Goal: Task Accomplishment & Management: Manage account settings

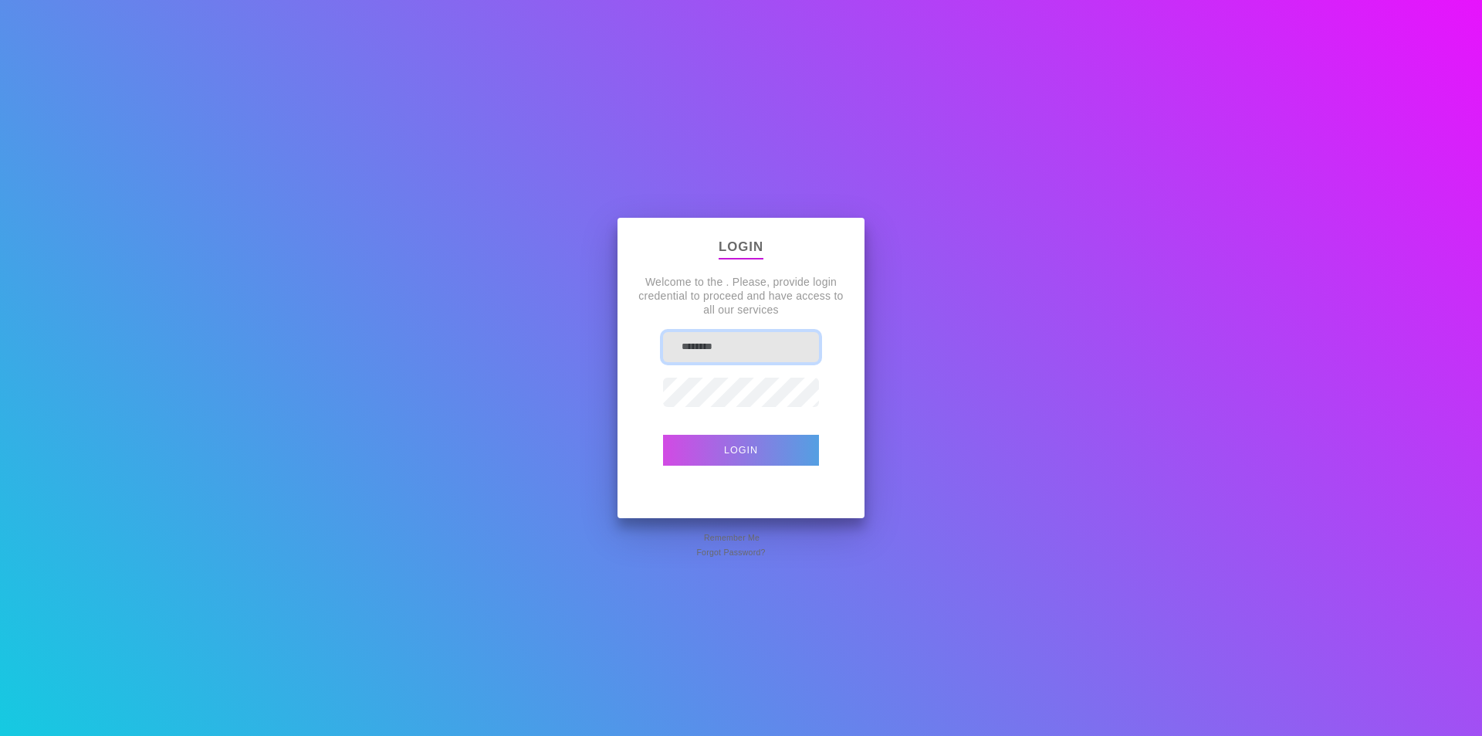
type input "**********"
click at [685, 441] on button "Login" at bounding box center [741, 450] width 156 height 31
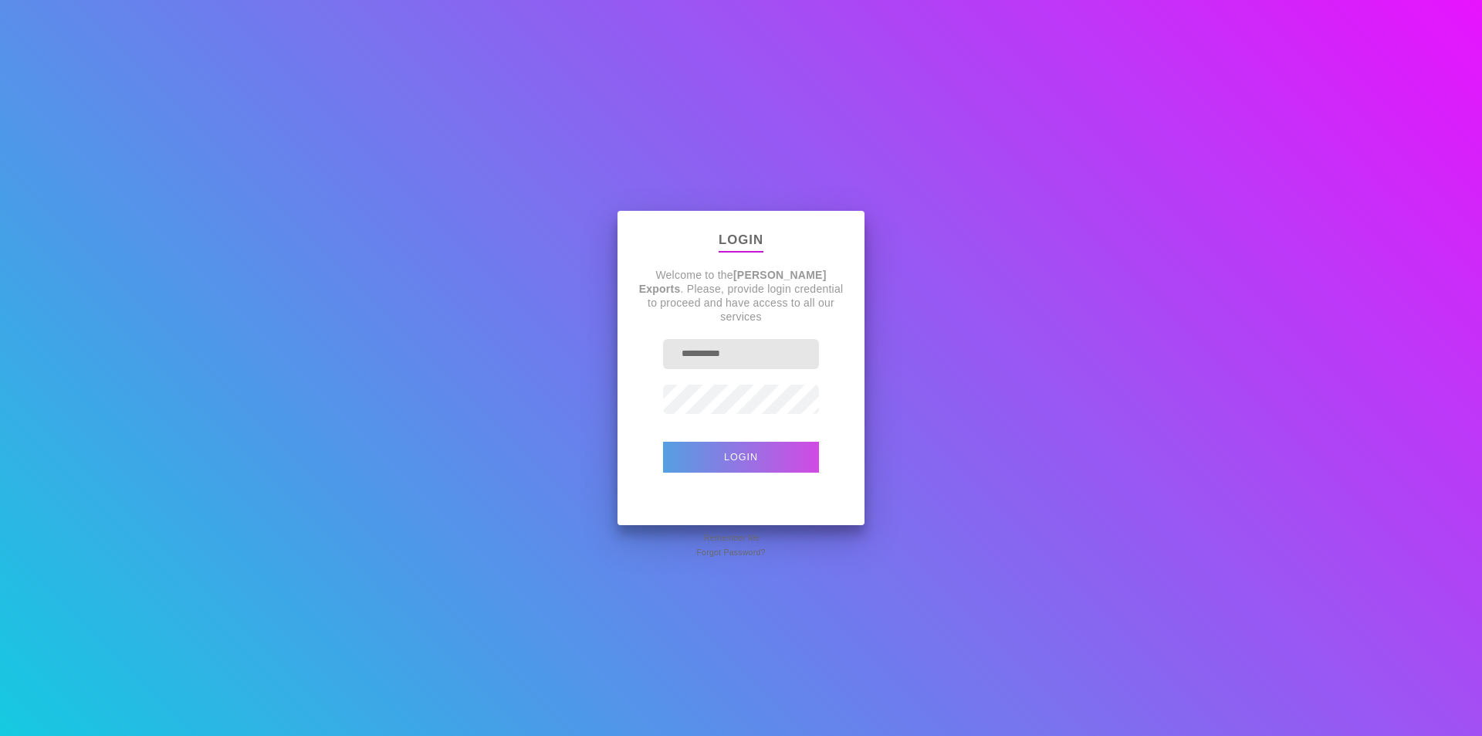
click at [689, 450] on button "Login" at bounding box center [741, 456] width 156 height 31
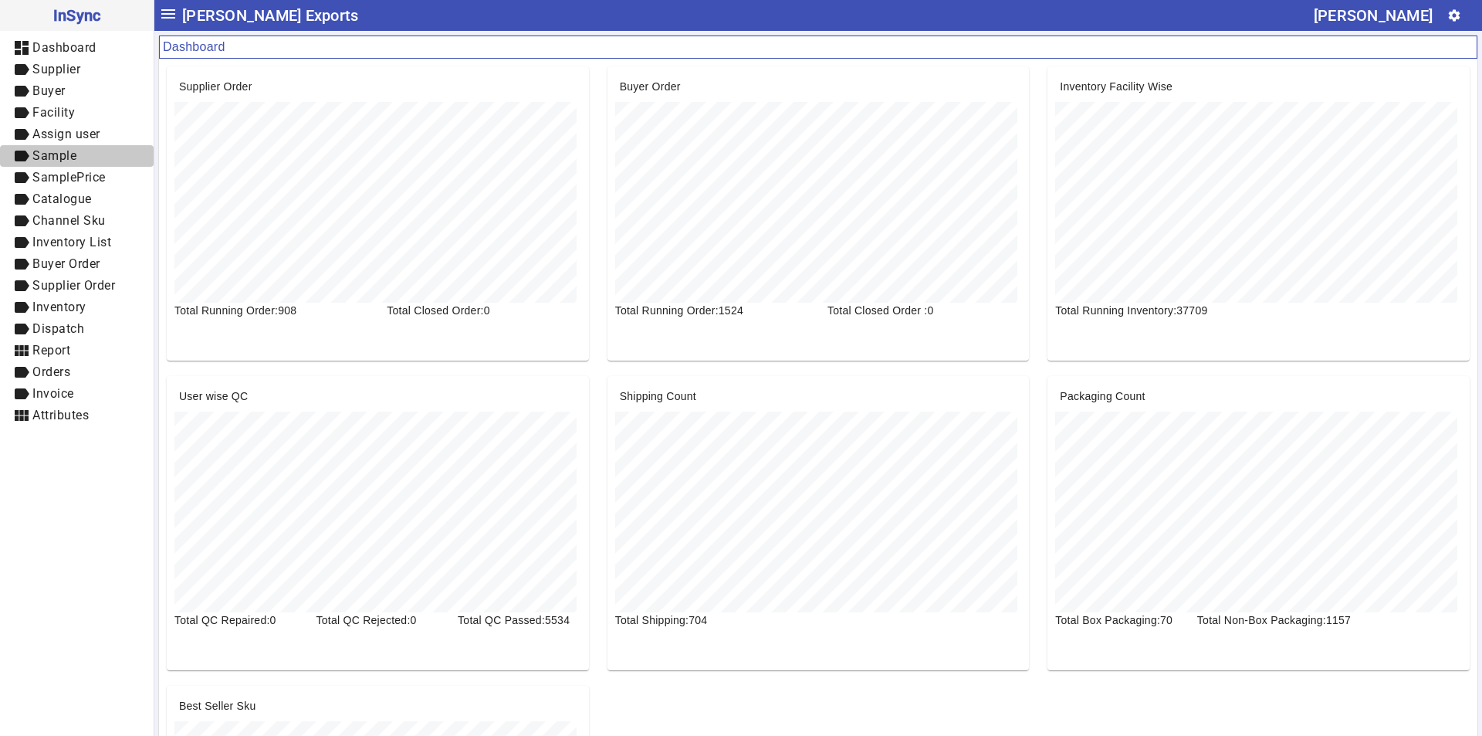
click at [65, 151] on span "Sample" at bounding box center [54, 155] width 44 height 15
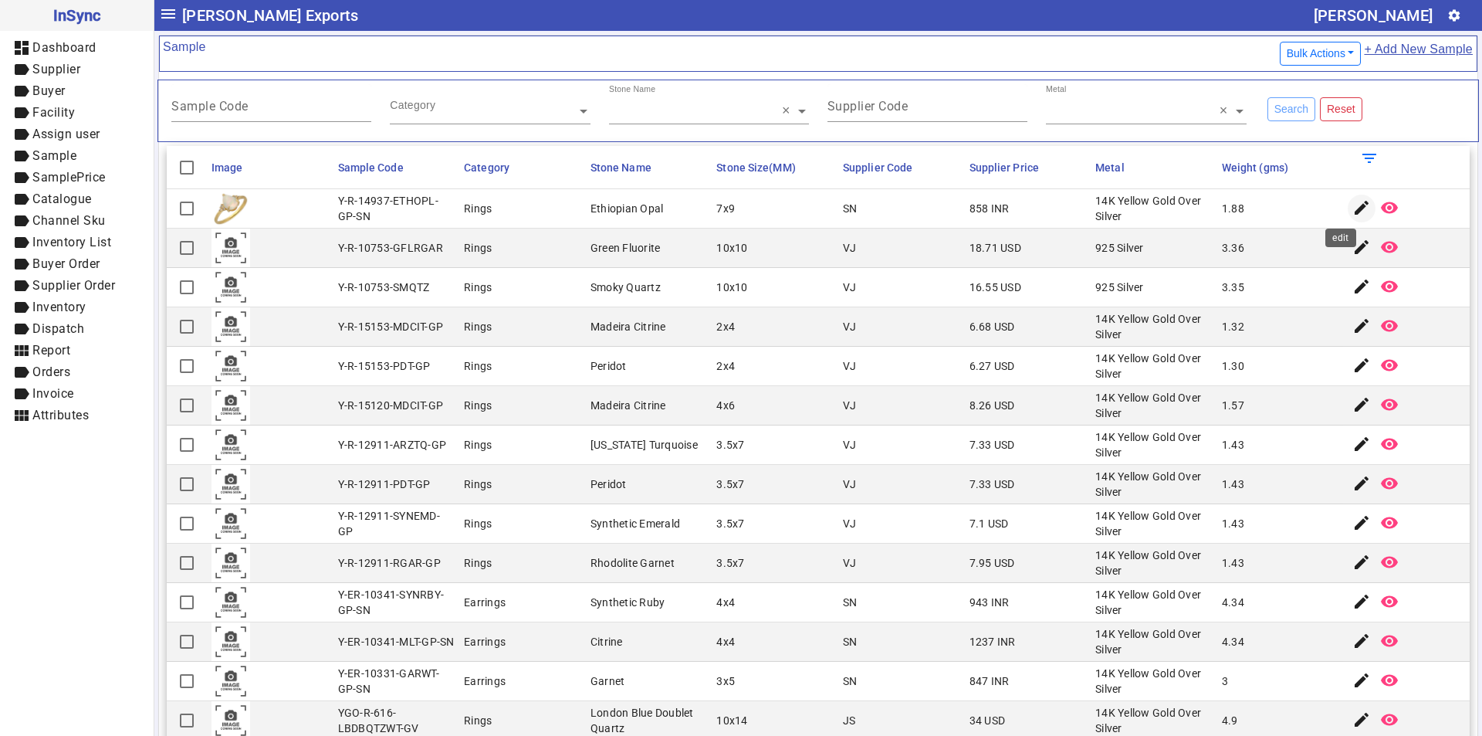
click at [1352, 208] on mat-icon "edit" at bounding box center [1361, 207] width 19 height 19
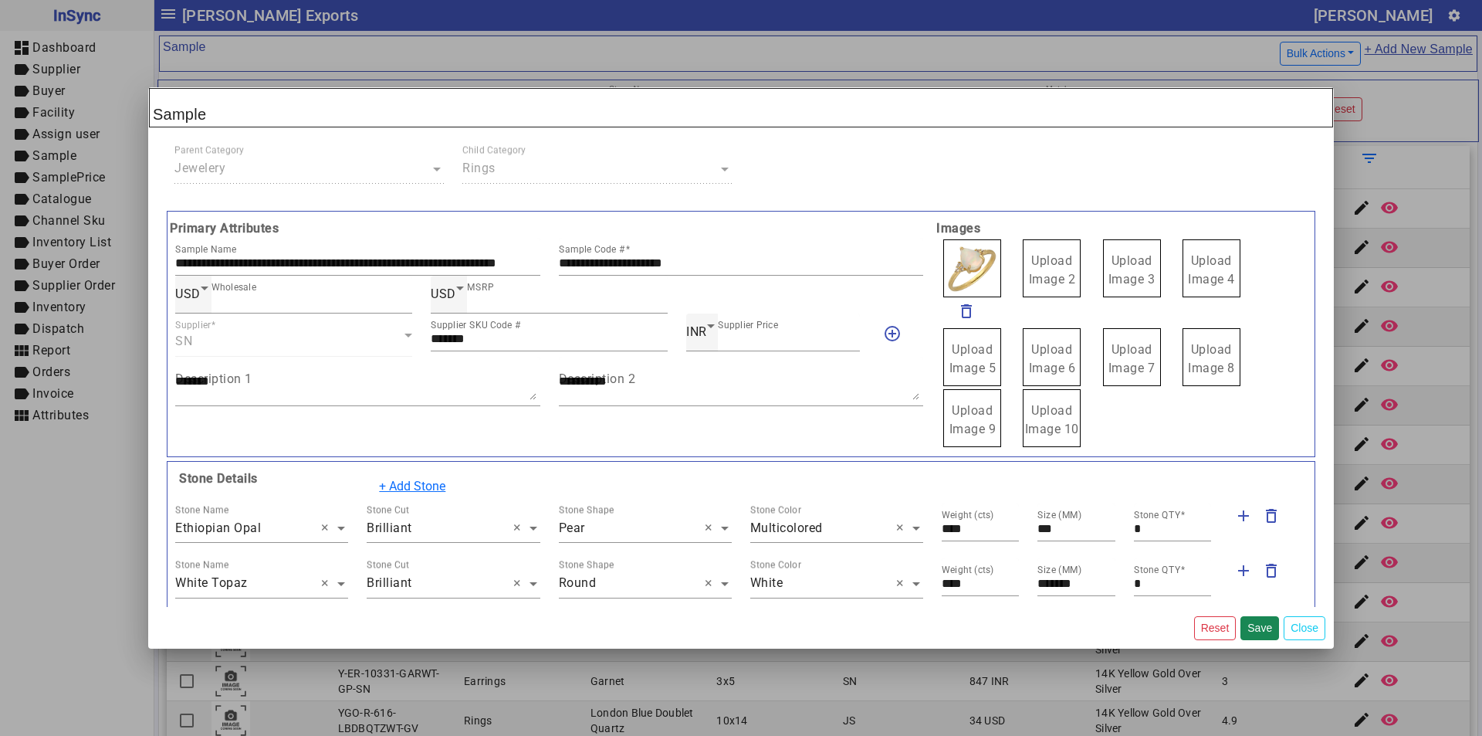
click at [262, 536] on input "text" at bounding box center [261, 528] width 173 height 19
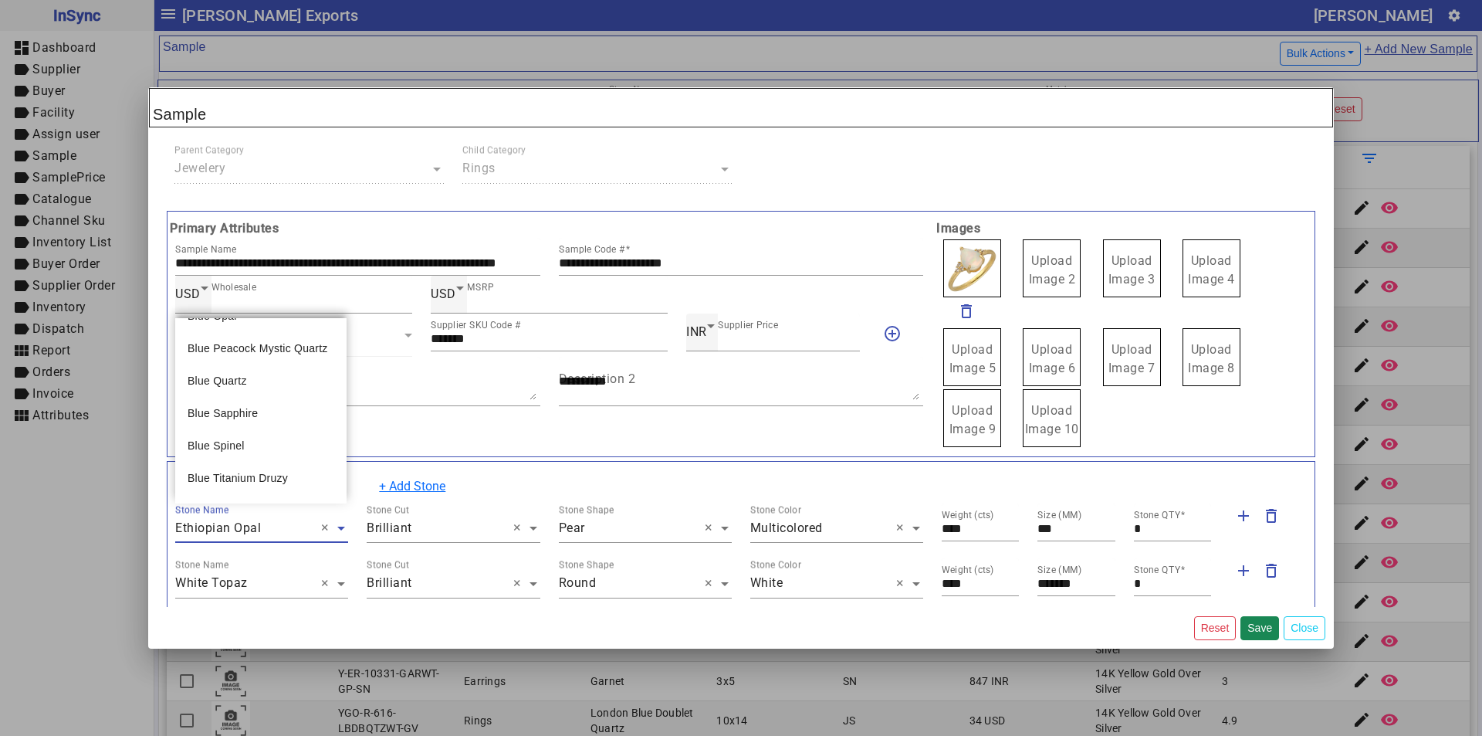
scroll to position [23901, 0]
click at [162, 589] on mat-dialog-content "**********" at bounding box center [741, 367] width 1186 height 478
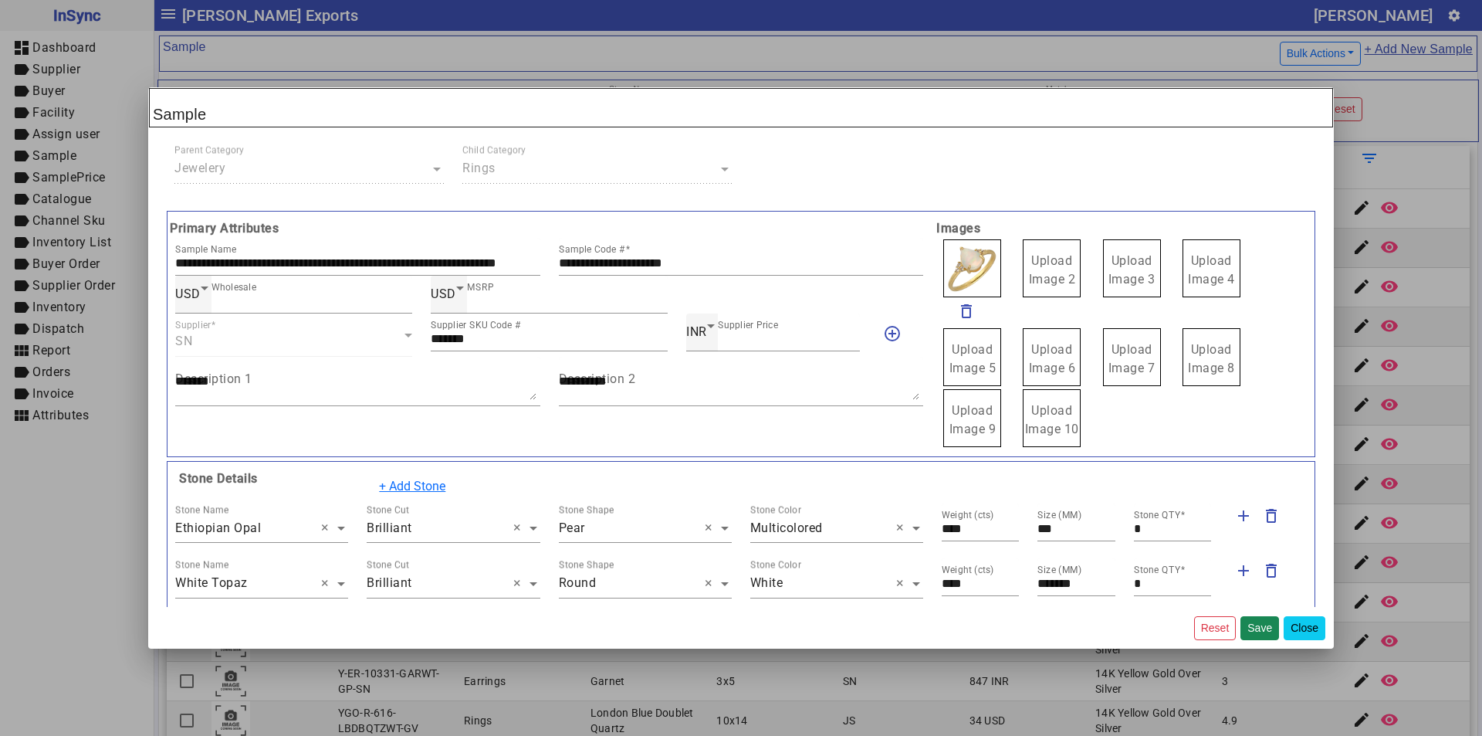
click at [1318, 621] on button "Close" at bounding box center [1305, 628] width 42 height 24
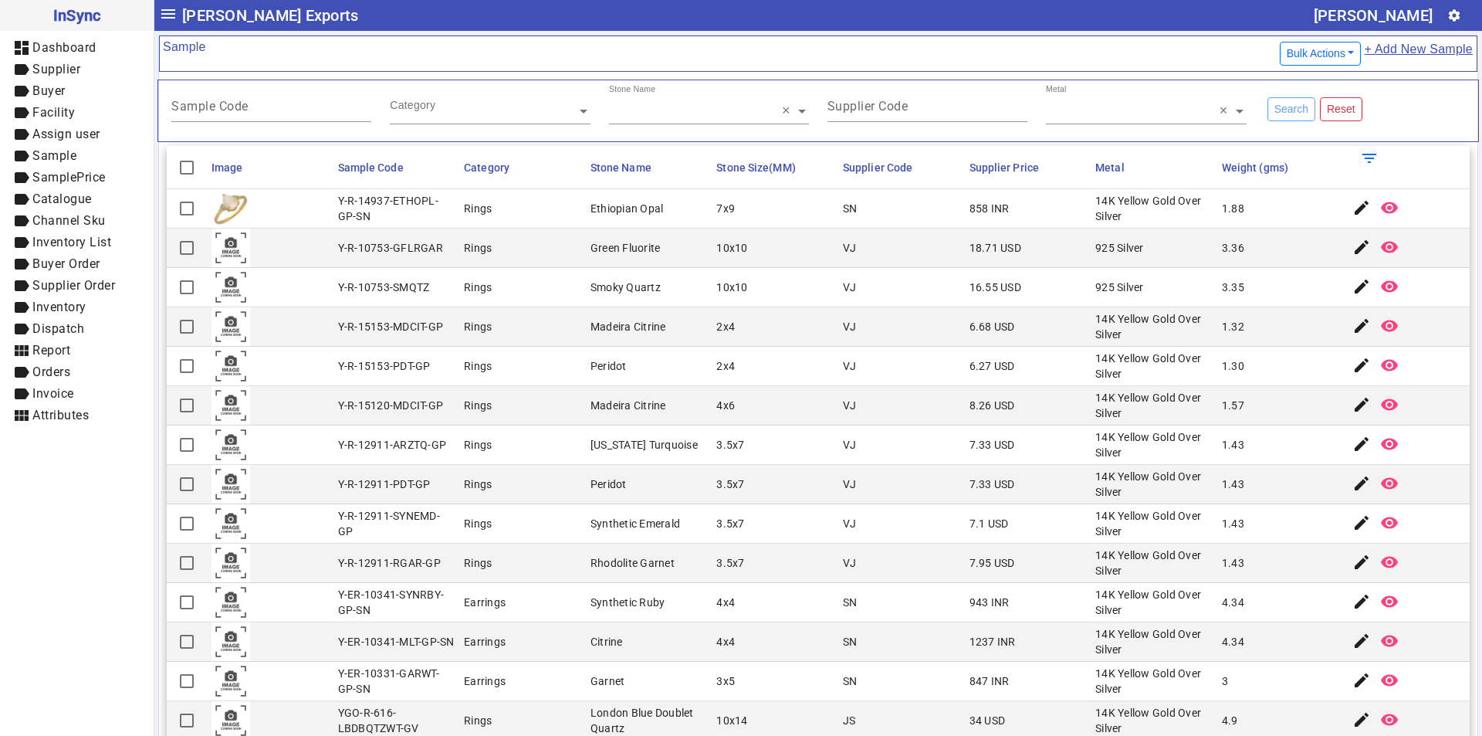
click at [885, 54] on span at bounding box center [741, 53] width 1071 height 29
click at [38, 52] on span "Dashboard" at bounding box center [64, 47] width 64 height 15
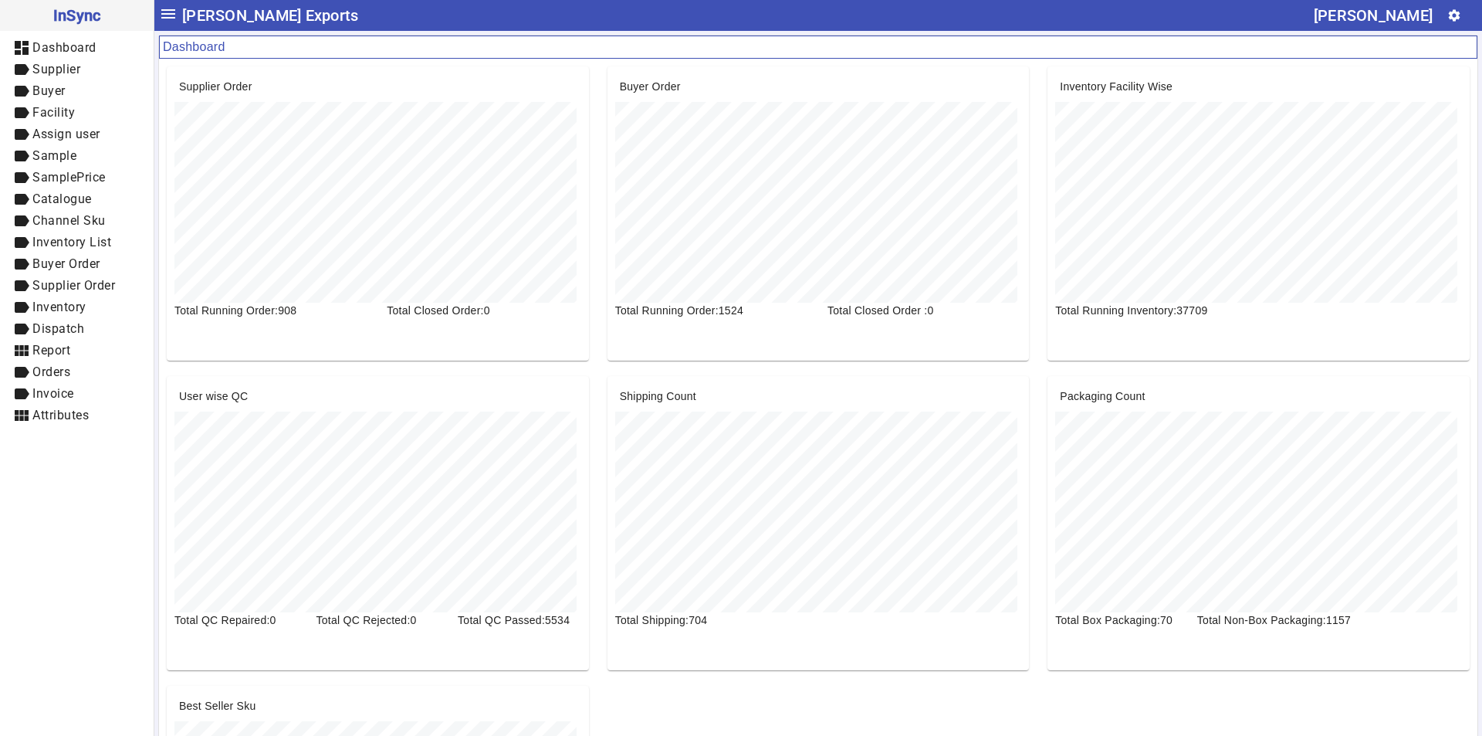
click at [791, 641] on mat-card "Shipping Count Total Shipping:704" at bounding box center [818, 523] width 422 height 294
click at [177, 107] on mat-card-content "Supplier Order Total Running Order:908 Total Closed Order:0 Buyer Order Total R…" at bounding box center [818, 523] width 1318 height 929
